Goal: Use online tool/utility: Utilize a website feature to perform a specific function

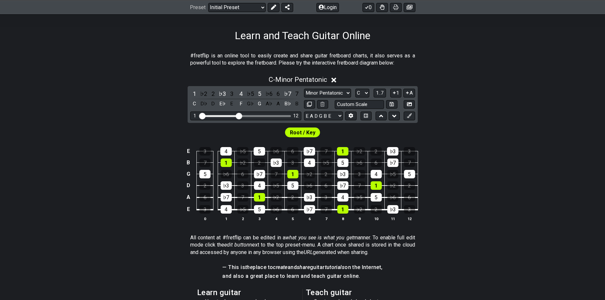
scroll to position [98, 0]
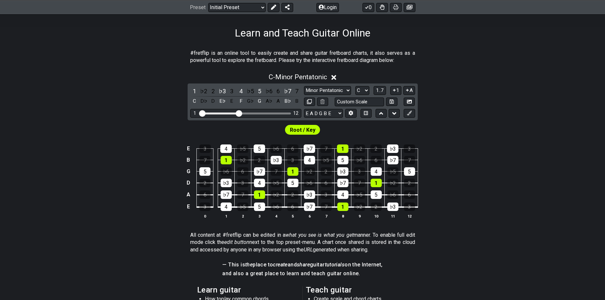
click at [306, 129] on span "Root / Key" at bounding box center [302, 129] width 25 height 9
click at [368, 92] on select "A♭ A A♯ B♭ B C C♯ D♭ D D♯ E♭ E F F♯ G♭ G G♯" at bounding box center [362, 90] width 14 height 9
click at [355, 86] on select "A♭ A A♯ B♭ B C C♯ D♭ D D♯ E♭ E F F♯ G♭ G G♯" at bounding box center [362, 90] width 14 height 9
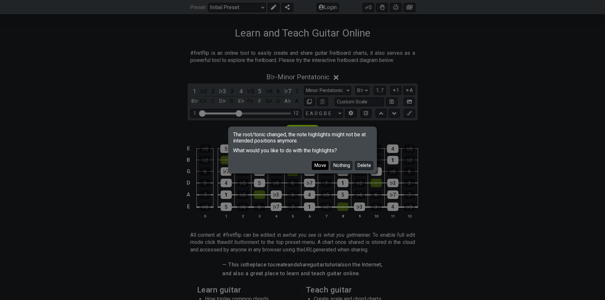
click at [323, 165] on button "Move" at bounding box center [320, 165] width 17 height 9
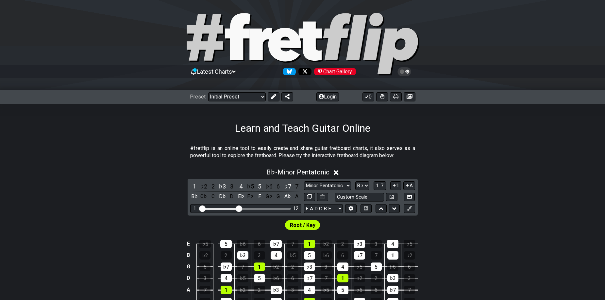
scroll to position [0, 0]
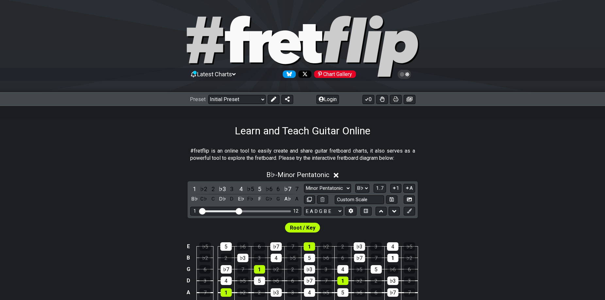
click at [333, 72] on div "Chart Gallery" at bounding box center [335, 75] width 42 height 8
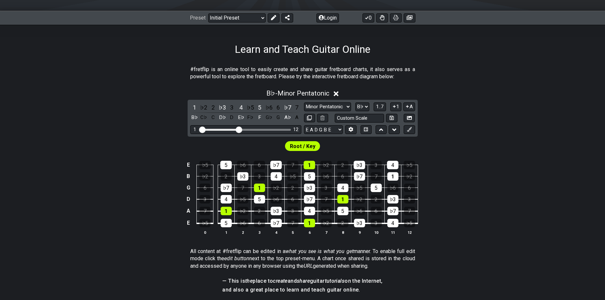
scroll to position [98, 0]
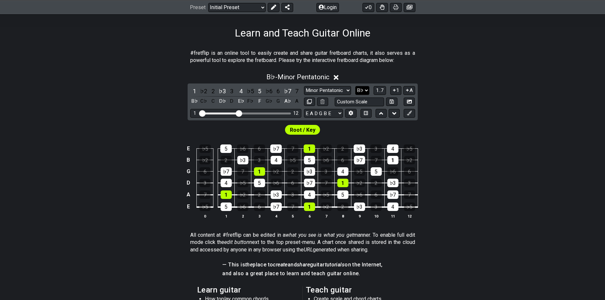
click at [356, 89] on select "A♭ A A♯ B♭ B C C♯ D♭ D D♯ E♭ E F F♯ G♭ G G♯" at bounding box center [362, 90] width 14 height 9
select select "F"
click at [355, 86] on select "A♭ A A♯ B♭ B C C♯ D♭ D D♯ E♭ E F F♯ G♭ G G♯" at bounding box center [362, 90] width 14 height 9
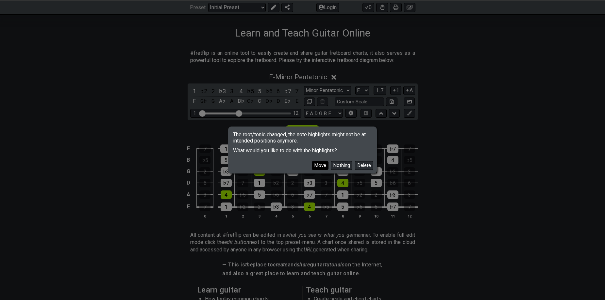
click at [319, 166] on button "Move" at bounding box center [320, 165] width 17 height 9
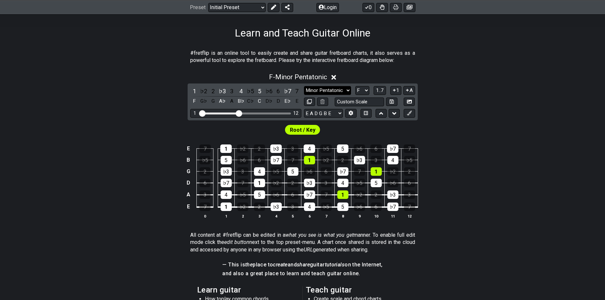
click at [338, 93] on select "Minor Pentatonic Click to edit Minor Pentatonic Major Pentatonic Minor Blues Ma…" at bounding box center [327, 90] width 47 height 9
click at [338, 92] on select "Minor Pentatonic Click to edit Minor Pentatonic Major Pentatonic Minor Blues Ma…" at bounding box center [327, 90] width 47 height 9
click at [338, 111] on select "E A D G B E E A D G B E E A D G B E B E A D F♯ B A D G C E A D A D G B E E♭ A♭ …" at bounding box center [323, 113] width 39 height 9
select select "F# B E A D G B E"
click at [304, 109] on select "E A D G B E E A D G B E E A D G B E B E A D F♯ B A D G C E A D A D G B E E♭ A♭ …" at bounding box center [323, 113] width 39 height 9
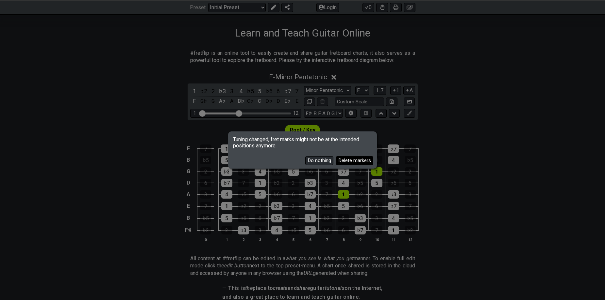
click at [354, 161] on button "Delete markers" at bounding box center [354, 160] width 37 height 9
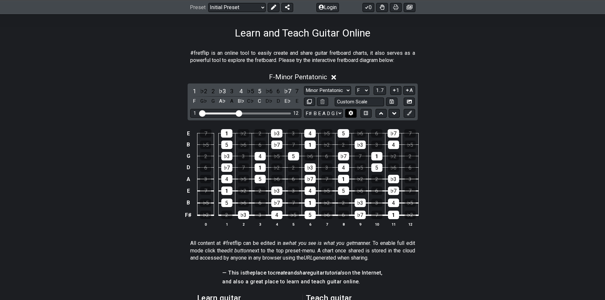
click at [352, 115] on icon at bounding box center [350, 113] width 5 height 5
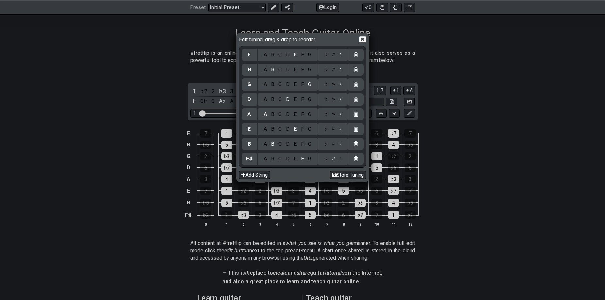
click at [449, 153] on div "Edit tuning, drag & drop to reorder. E A B C D E F G ♭ ♯ ♮ B A B C D E F G ♭ ♯ …" at bounding box center [302, 150] width 605 height 300
click at [363, 39] on icon at bounding box center [362, 39] width 7 height 7
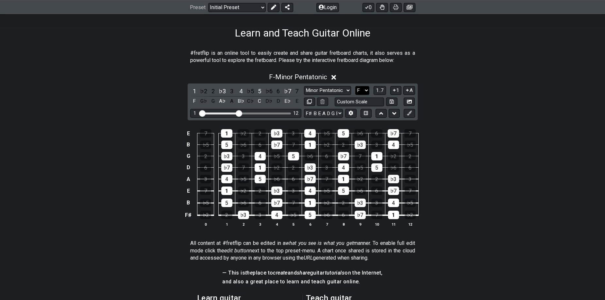
click at [358, 90] on select "A♭ A A♯ B♭ B C C♯ D♭ D D♯ E♭ E F F♯ G♭ G G♯" at bounding box center [362, 90] width 14 height 9
select select "F#"
click at [355, 86] on select "A♭ A A♯ B♭ B C C♯ D♭ D D♯ E♭ E F F♯ G♭ G G♯" at bounding box center [362, 90] width 14 height 9
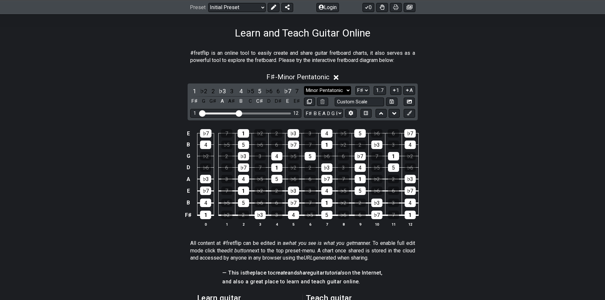
click at [337, 89] on select "Minor Pentatonic Click to edit Minor Pentatonic Major Pentatonic Minor Blues Ma…" at bounding box center [327, 90] width 47 height 9
click at [304, 86] on select "Minor Pentatonic Click to edit Minor Pentatonic Major Pentatonic Minor Blues Ma…" at bounding box center [327, 90] width 47 height 9
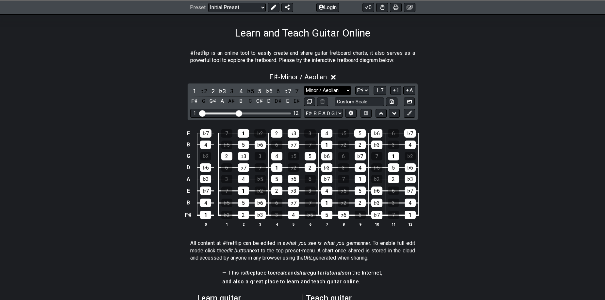
click at [322, 91] on select "Minor Pentatonic Click to edit Minor Pentatonic Major Pentatonic Minor Blues Ma…" at bounding box center [327, 90] width 47 height 9
select select "Minor Pentatonic"
click at [304, 86] on select "Minor Pentatonic Click to edit Minor Pentatonic Major Pentatonic Minor Blues Ma…" at bounding box center [327, 90] width 47 height 9
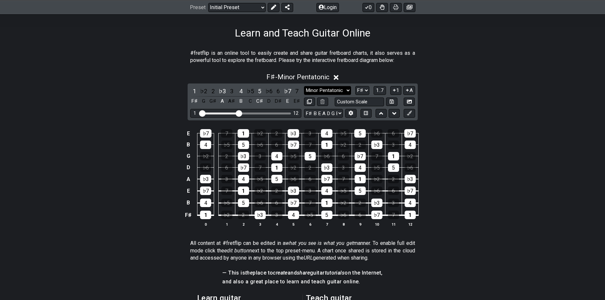
click at [339, 92] on select "Minor Pentatonic Click to edit Minor Pentatonic Major Pentatonic Minor Blues Ma…" at bounding box center [327, 90] width 47 height 9
drag, startPoint x: 239, startPoint y: 115, endPoint x: 278, endPoint y: 116, distance: 38.6
click at [278, 113] on input "Visible fret range" at bounding box center [245, 113] width 93 height 0
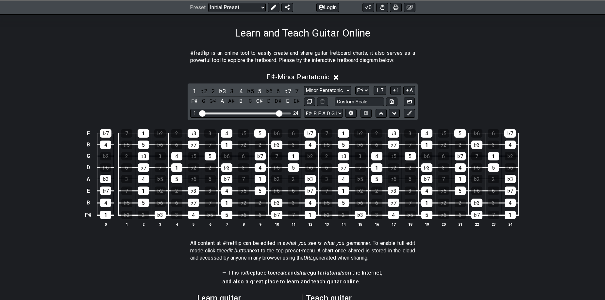
click at [495, 249] on section "All content at #fretflip can be edited in a what you see is what you get manner…" at bounding box center [302, 252] width 605 height 30
click at [138, 167] on div "♭7" at bounding box center [143, 168] width 11 height 8
click at [139, 169] on div "♭7" at bounding box center [143, 168] width 11 height 8
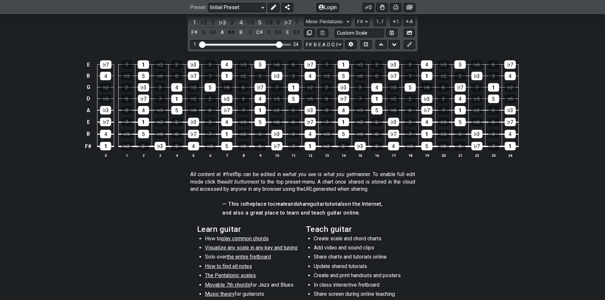
scroll to position [131, 0]
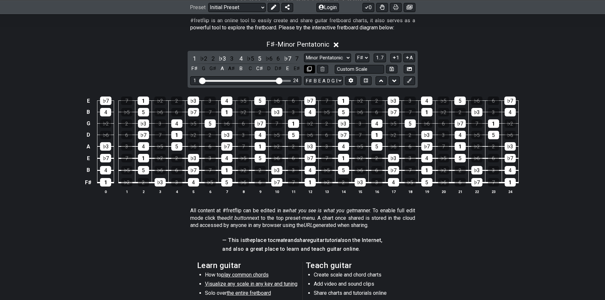
click at [312, 67] on button at bounding box center [309, 69] width 11 height 9
select select "F#"
select select "F# B E A D G B E"
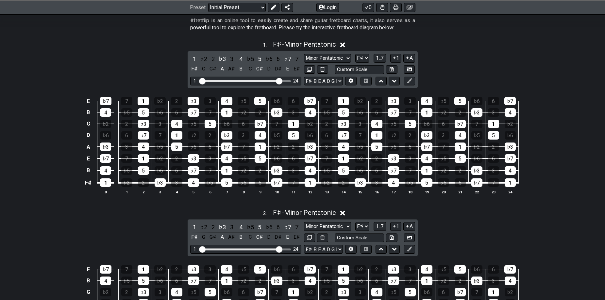
click at [344, 213] on icon at bounding box center [342, 213] width 5 height 5
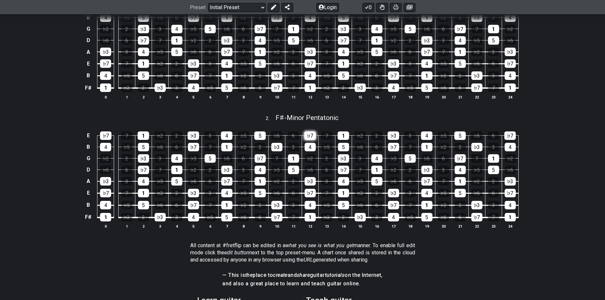
scroll to position [229, 0]
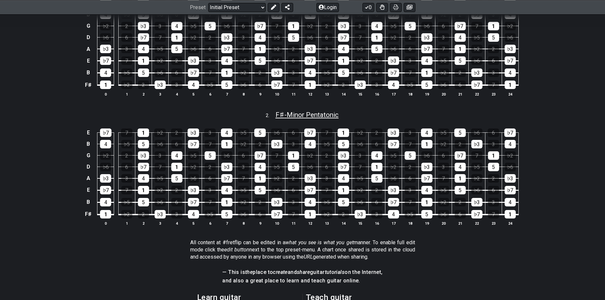
click at [317, 117] on span "F♯ - Minor Pentatonic" at bounding box center [306, 115] width 63 height 8
select select "F#"
select select "F# B E A D G B E"
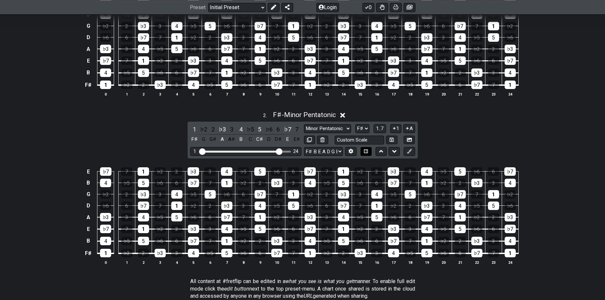
click at [361, 152] on button at bounding box center [365, 151] width 11 height 9
click at [342, 112] on icon at bounding box center [342, 115] width 5 height 7
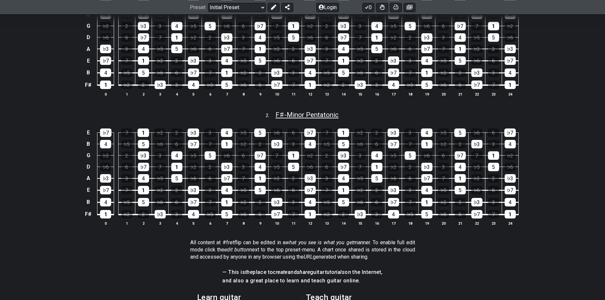
click at [336, 112] on span "F♯ - Minor Pentatonic" at bounding box center [306, 115] width 63 height 8
select select "F#"
select select "F# B E A D G B E"
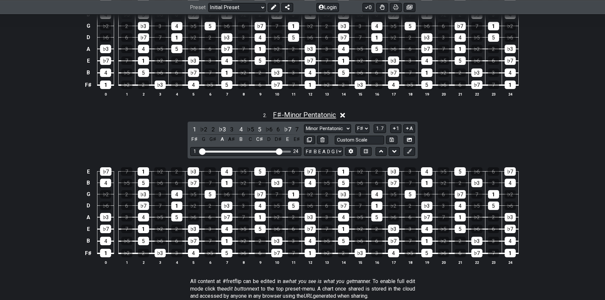
click at [336, 112] on span "F♯ - Minor Pentatonic" at bounding box center [304, 115] width 63 height 8
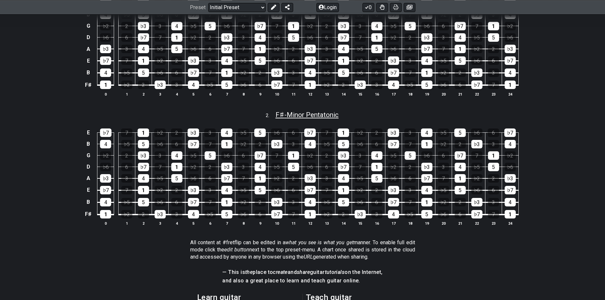
click at [336, 112] on span "F♯ - Minor Pentatonic" at bounding box center [306, 115] width 63 height 8
select select "F#"
select select "F# B E A D G B E"
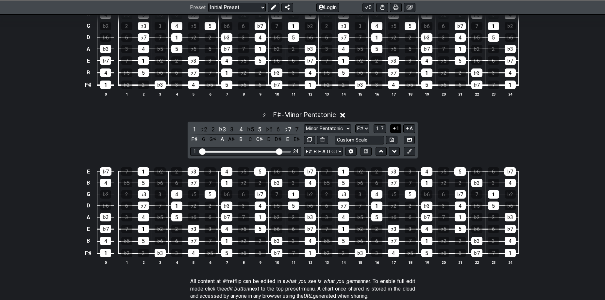
click at [396, 126] on button "1" at bounding box center [395, 128] width 11 height 9
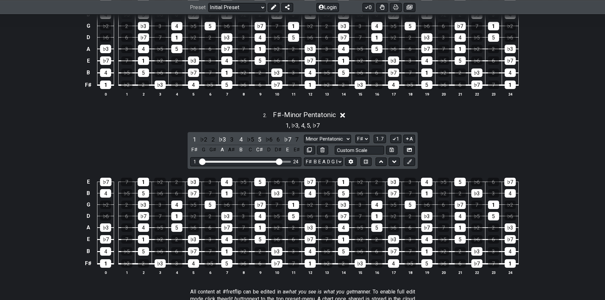
click at [308, 126] on span "5" at bounding box center [307, 125] width 3 height 9
click at [341, 118] on icon at bounding box center [342, 115] width 5 height 5
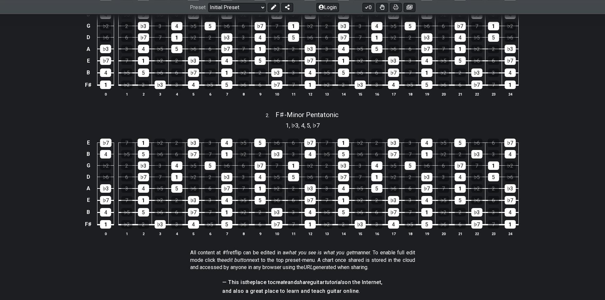
click at [312, 121] on span "," at bounding box center [311, 125] width 3 height 9
click at [325, 115] on span "F♯ - Minor Pentatonic" at bounding box center [306, 115] width 63 height 8
select select "F#"
select select "F# B E A D G B E"
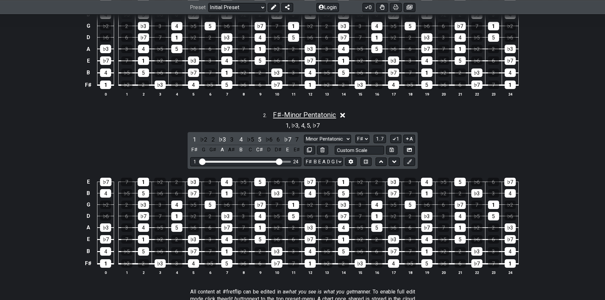
click at [325, 115] on span "F♯ - Minor Pentatonic" at bounding box center [304, 115] width 63 height 8
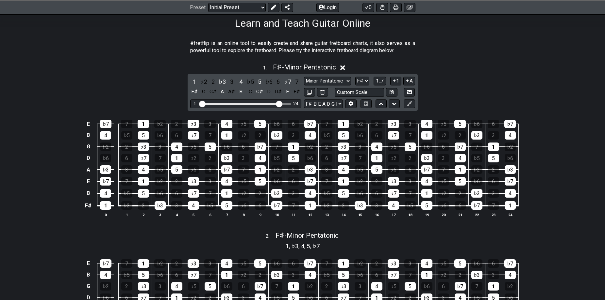
scroll to position [98, 0]
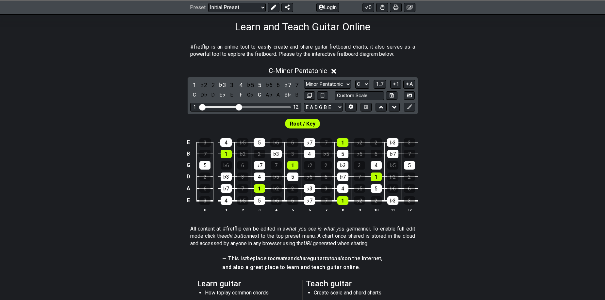
scroll to position [131, 0]
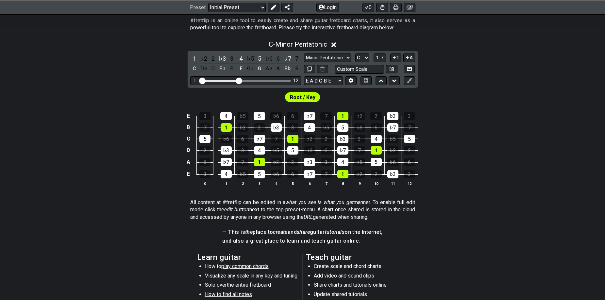
click at [298, 99] on span "Root / Key" at bounding box center [302, 97] width 25 height 9
click at [340, 57] on select "Minor Pentatonic Click to edit Minor Pentatonic Major Pentatonic Minor Blues Ma…" at bounding box center [327, 58] width 47 height 9
click at [497, 110] on div "E 3 4 ♭5 5 ♭6 6 ♭7 7 1 ♭2 2 ♭3 3 B 7 1 ♭2 2 ♭3 3 4 ♭5 5 ♭6 6 ♭7 7 G 5 ♭6 6 ♭7 7…" at bounding box center [302, 150] width 605 height 92
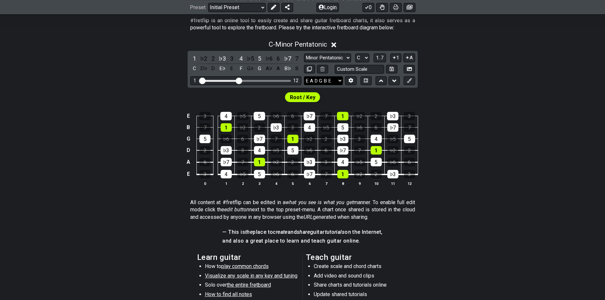
click at [335, 82] on select "E A D G B E E A D G B E E A D G B E B E A D F♯ B A D G C E A D A D G B E E♭ A♭ …" at bounding box center [323, 80] width 39 height 9
select select "A E A D G B E"
click at [304, 76] on select "E A D G B E E A D G B E E A D G B E B E A D F♯ B A D G C E A D A D G B E E♭ A♭ …" at bounding box center [323, 80] width 39 height 9
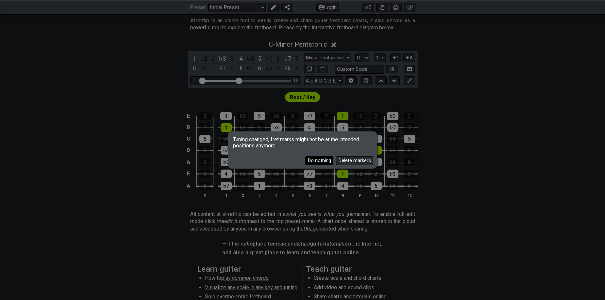
click at [319, 160] on button "Do nothing" at bounding box center [319, 160] width 28 height 9
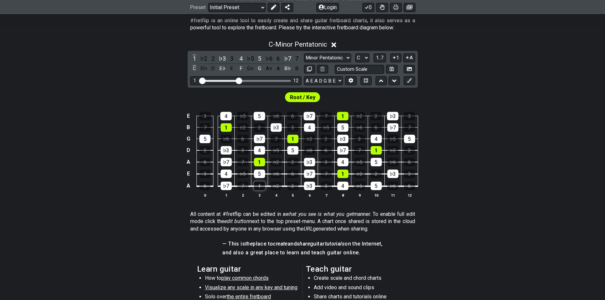
click at [256, 186] on div "1" at bounding box center [259, 186] width 11 height 8
click at [258, 189] on div "1" at bounding box center [259, 186] width 11 height 8
click at [347, 176] on div "1" at bounding box center [342, 174] width 11 height 8
click at [345, 175] on div "1" at bounding box center [342, 174] width 11 height 8
click at [295, 99] on span "Root / Key" at bounding box center [302, 97] width 25 height 9
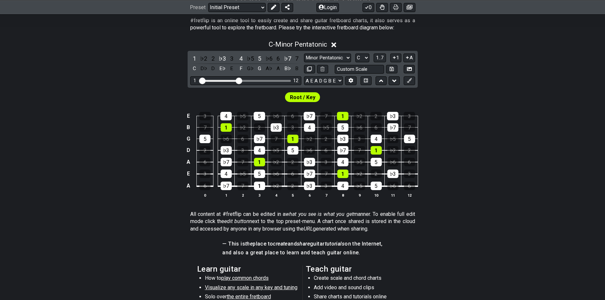
click at [301, 96] on span "Root / Key" at bounding box center [302, 97] width 25 height 9
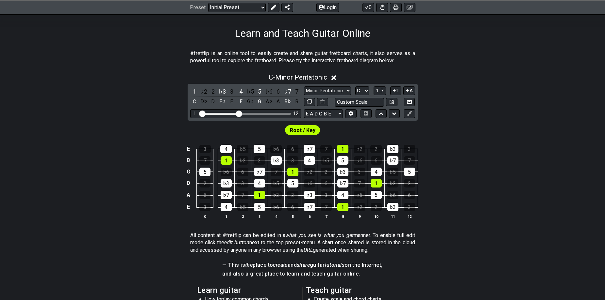
scroll to position [98, 0]
click at [238, 149] on div "♭5" at bounding box center [242, 149] width 11 height 8
click at [240, 151] on div "♭5" at bounding box center [242, 149] width 11 height 8
drag, startPoint x: 240, startPoint y: 114, endPoint x: 278, endPoint y: 117, distance: 38.3
click at [278, 113] on input "Visible fret range" at bounding box center [245, 113] width 93 height 0
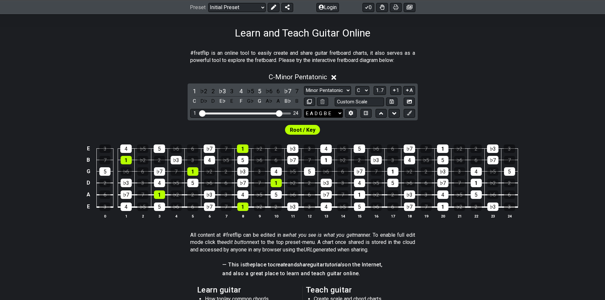
click at [335, 113] on select "E A D G B E E A D G B E E A D G B E B E A D F♯ B A D G C E A D A D G B E E♭ A♭ …" at bounding box center [323, 113] width 39 height 9
click at [350, 114] on icon at bounding box center [350, 113] width 5 height 5
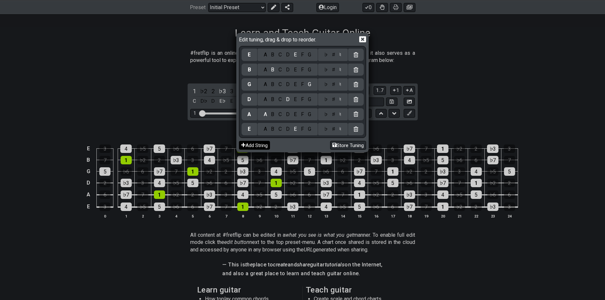
click at [256, 148] on button "Add String" at bounding box center [254, 145] width 31 height 9
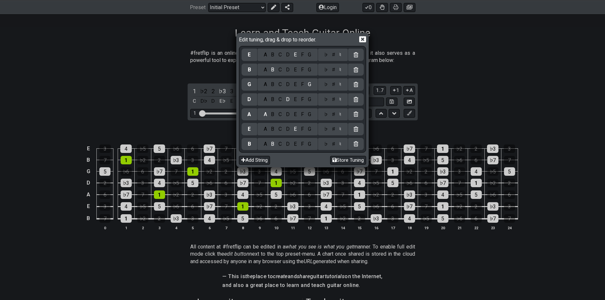
click at [303, 148] on div "F" at bounding box center [302, 144] width 7 height 7
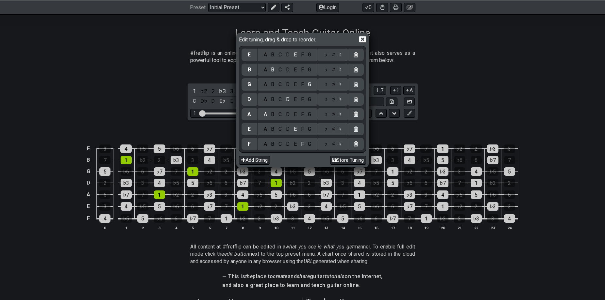
click at [342, 147] on div "♮" at bounding box center [340, 144] width 6 height 7
click at [342, 146] on div "♮" at bounding box center [340, 144] width 6 height 7
click at [336, 147] on div "♯" at bounding box center [333, 144] width 8 height 7
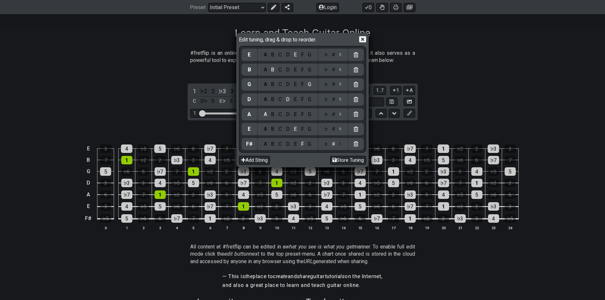
click at [251, 150] on div "F♯" at bounding box center [249, 144] width 16 height 12
click at [274, 150] on div "A B C D E F G" at bounding box center [287, 144] width 60 height 12
click at [275, 148] on div "B" at bounding box center [273, 144] width 8 height 7
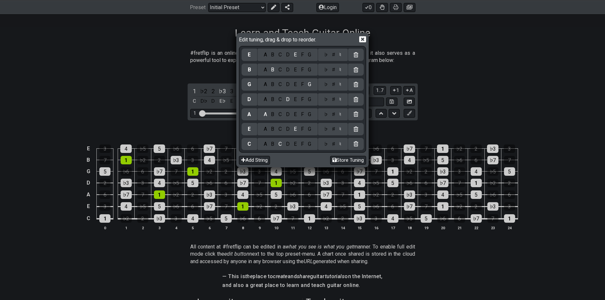
click at [274, 148] on div "B" at bounding box center [273, 144] width 8 height 7
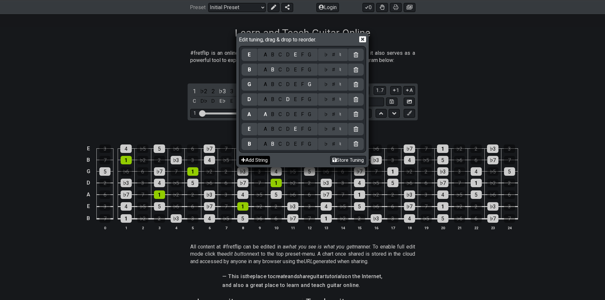
click at [265, 162] on button "Add String" at bounding box center [254, 160] width 31 height 9
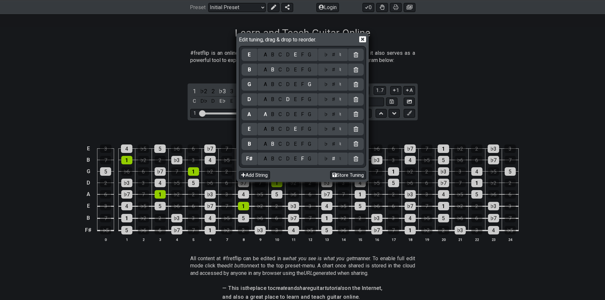
click at [360, 37] on icon at bounding box center [362, 39] width 7 height 6
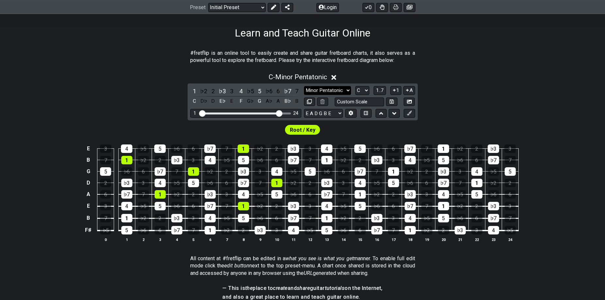
click at [339, 90] on select "Minor Pentatonic Click to edit Minor Pentatonic Major Pentatonic Minor Blues Ma…" at bounding box center [327, 90] width 47 height 9
click at [346, 89] on select "Minor Pentatonic Click to edit Minor Pentatonic Major Pentatonic Minor Blues Ma…" at bounding box center [327, 90] width 47 height 9
click at [345, 90] on select "Minor Pentatonic Click to edit Minor Pentatonic Major Pentatonic Minor Blues Ma…" at bounding box center [327, 90] width 47 height 9
click at [339, 89] on select "Minor Pentatonic Click to edit Minor Pentatonic Major Pentatonic Minor Blues Ma…" at bounding box center [327, 90] width 47 height 9
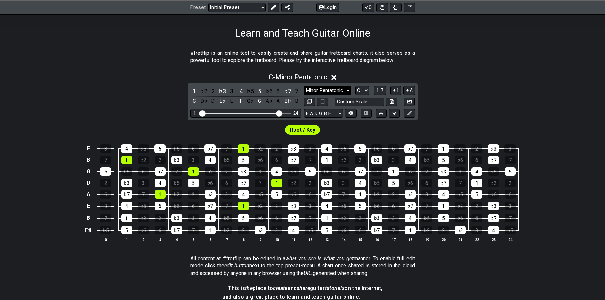
click at [334, 89] on select "Minor Pentatonic Click to edit Minor Pentatonic Major Pentatonic Minor Blues Ma…" at bounding box center [327, 90] width 47 height 9
click at [341, 90] on select "Minor Pentatonic Click to edit Minor Pentatonic Major Pentatonic Minor Blues Ma…" at bounding box center [327, 90] width 47 height 9
click at [361, 92] on select "A♭ A A♯ B♭ B C C♯ D♭ D D♯ E♭ E F F♯ G♭ G G♯" at bounding box center [362, 90] width 14 height 9
select select "F#"
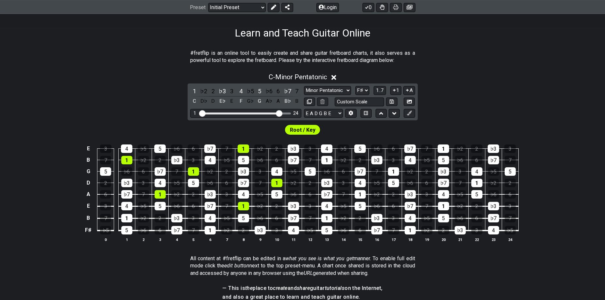
click at [355, 86] on select "A♭ A A♯ B♭ B C C♯ D♭ D D♯ E♭ E F F♯ G♭ G G♯" at bounding box center [362, 90] width 14 height 9
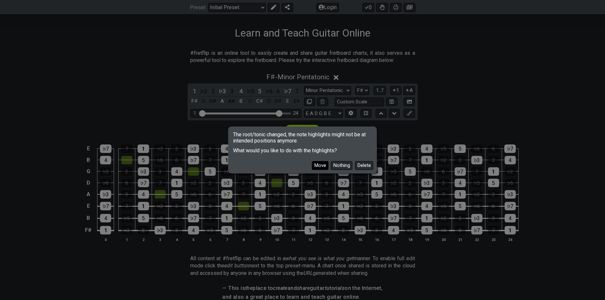
click at [323, 166] on button "Move" at bounding box center [320, 165] width 17 height 9
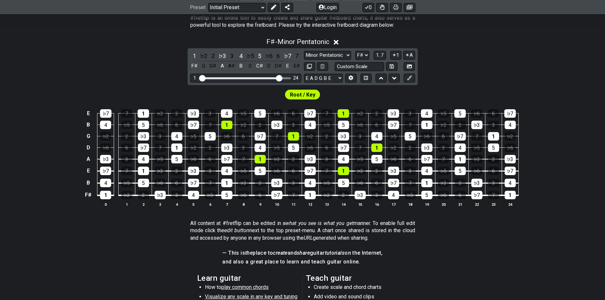
scroll to position [131, 0]
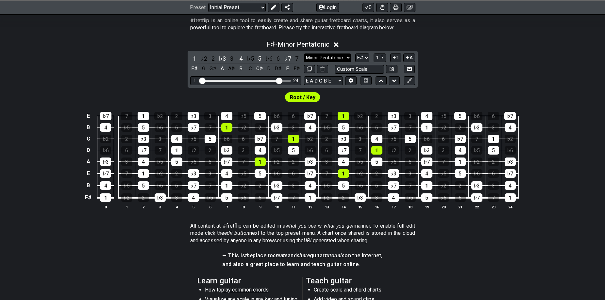
click at [335, 57] on select "Minor Pentatonic Click to edit Minor Pentatonic Major Pentatonic Minor Blues Ma…" at bounding box center [327, 58] width 47 height 9
select select "Minor / Aeolian"
click at [304, 54] on select "Minor Pentatonic Click to edit Minor Pentatonic Major Pentatonic Minor Blues Ma…" at bounding box center [327, 58] width 47 height 9
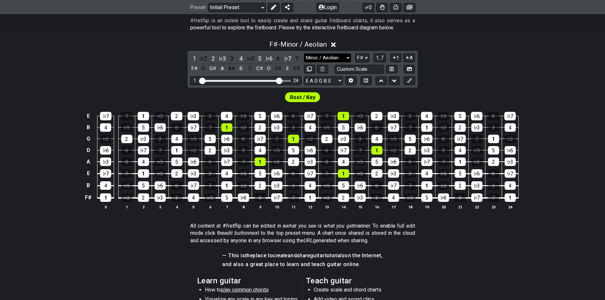
click at [334, 62] on select "Minor Pentatonic Click to edit Minor Pentatonic Major Pentatonic Minor Blues Ma…" at bounding box center [327, 58] width 47 height 9
drag, startPoint x: 339, startPoint y: 59, endPoint x: 358, endPoint y: 62, distance: 19.2
click at [339, 59] on select "Minor Pentatonic Click to edit Minor Pentatonic Major Pentatonic Minor Blues Ma…" at bounding box center [327, 58] width 47 height 9
click at [365, 60] on select "A♭ A A♯ B♭ B C C♯ D♭ D D♯ E♭ E F F♯ G♭ G G♯" at bounding box center [362, 58] width 14 height 9
click at [355, 54] on select "A♭ A A♯ B♭ B C C♯ D♭ D D♯ E♭ E F F♯ G♭ G G♯" at bounding box center [362, 58] width 14 height 9
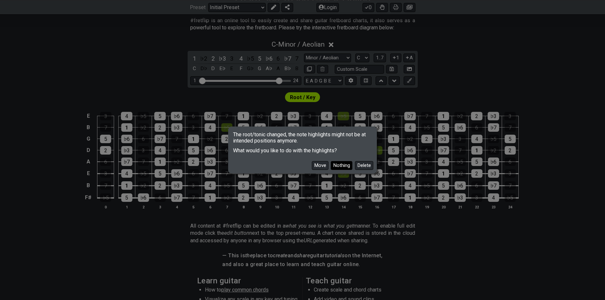
click at [338, 167] on button "Nothing" at bounding box center [342, 165] width 22 height 9
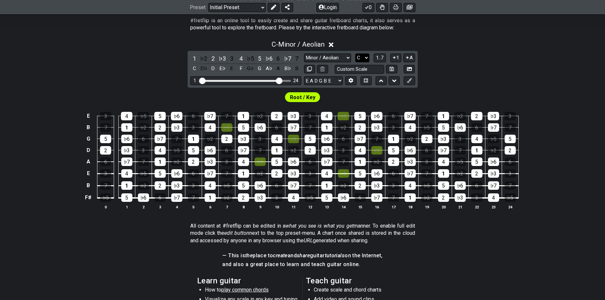
click at [364, 61] on select "A♭ A A♯ B♭ B C C♯ D♭ D D♯ E♭ E F F♯ G♭ G G♯" at bounding box center [362, 58] width 14 height 9
click at [355, 54] on select "A♭ A A♯ B♭ B C C♯ D♭ D D♯ E♭ E F F♯ G♭ G G♯" at bounding box center [362, 58] width 14 height 9
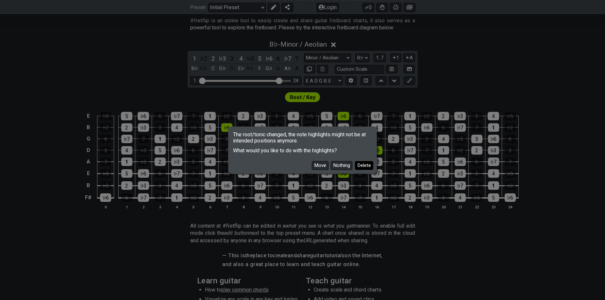
click at [367, 164] on button "Delete" at bounding box center [364, 165] width 18 height 9
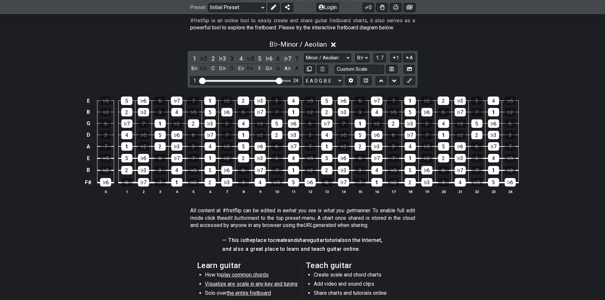
click at [354, 60] on div "Minor Pentatonic Click to edit Minor Pentatonic Major Pentatonic Minor Blues Ma…" at bounding box center [359, 58] width 111 height 9
click at [357, 60] on select "A♭ A A♯ B♭ B C C♯ D♭ D D♯ E♭ E F F♯ G♭ G G♯" at bounding box center [362, 58] width 14 height 9
select select "C"
click at [355, 54] on select "A♭ A A♯ B♭ B C C♯ D♭ D D♯ E♭ E F F♯ G♭ G G♯" at bounding box center [362, 58] width 14 height 9
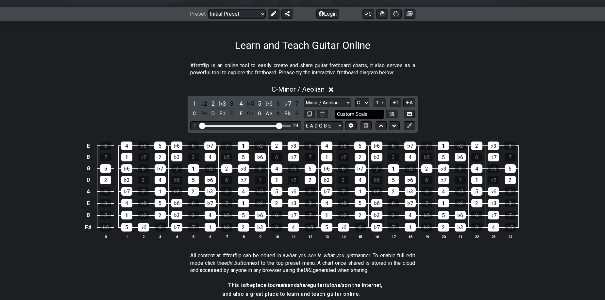
scroll to position [65, 0]
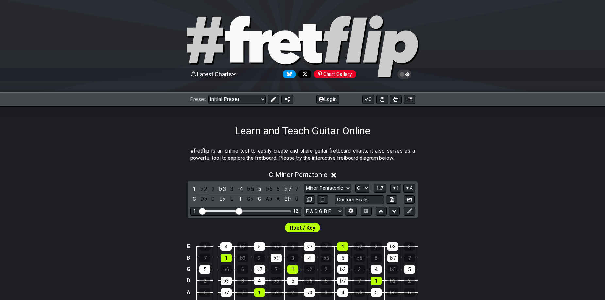
scroll to position [65, 0]
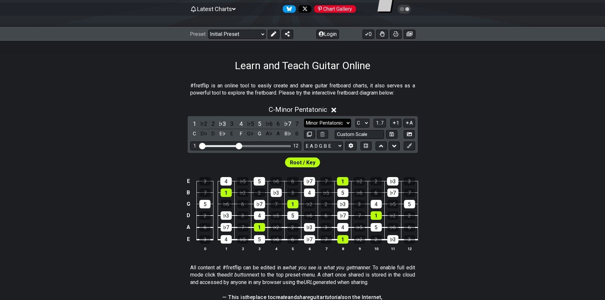
drag, startPoint x: 314, startPoint y: 124, endPoint x: 318, endPoint y: 124, distance: 4.3
click at [314, 124] on select "Minor Pentatonic Click to edit Minor Pentatonic Major Pentatonic Minor Blues Ma…" at bounding box center [327, 123] width 47 height 9
click at [424, 124] on div "C - Minor Pentatonic 1 ♭2 2 ♭3 3 4 ♭5 5 ♭6 6 ♭7 7 C D♭ D E♭ E F G♭ G A♭ A B♭ B …" at bounding box center [302, 181] width 605 height 159
click at [356, 124] on select "A♭ A A♯ B♭ B C C♯ D♭ D D♯ E♭ E F F♯ G♭ G G♯" at bounding box center [362, 123] width 14 height 9
select select "A"
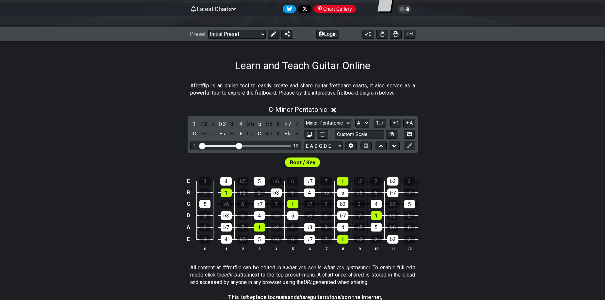
click at [355, 119] on select "A♭ A A♯ B♭ B C C♯ D♭ D D♯ E♭ E F F♯ G♭ G G♯" at bounding box center [362, 123] width 14 height 9
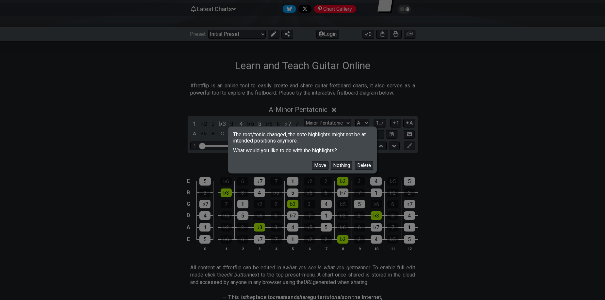
click at [366, 167] on button "Delete" at bounding box center [364, 165] width 18 height 9
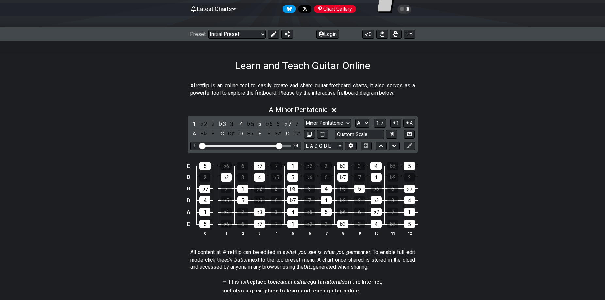
drag, startPoint x: 248, startPoint y: 148, endPoint x: 277, endPoint y: 151, distance: 29.9
click at [277, 146] on input "Visible fret range" at bounding box center [245, 146] width 93 height 0
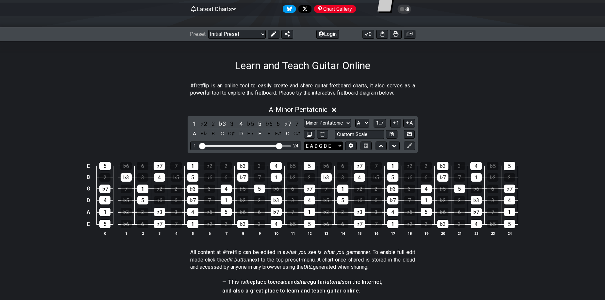
click at [330, 148] on select "E A D G B E E A D G B E E A D G B E B E A D F♯ B A D G C E A D A D G B E E♭ A♭ …" at bounding box center [323, 146] width 39 height 9
select select "F# B E A D G B E"
click at [304, 142] on select "E A D G B E E A D G B E E A D G B E B E A D F♯ B A D G C E A D A D G B E E♭ A♭ …" at bounding box center [323, 146] width 39 height 9
